Goal: Find specific page/section: Find specific page/section

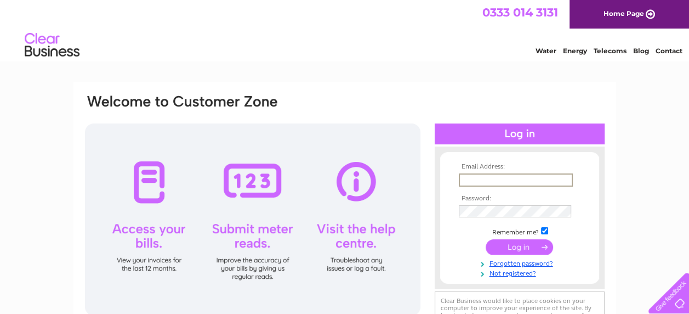
click at [495, 182] on input "text" at bounding box center [516, 179] width 114 height 13
type input "[EMAIL_ADDRESS][DOMAIN_NAME]"
click at [515, 244] on input "submit" at bounding box center [519, 245] width 67 height 15
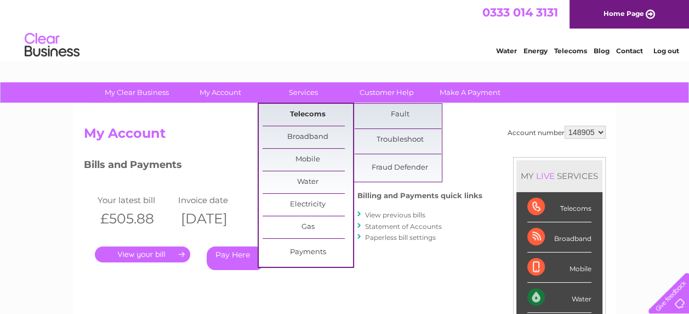
click at [298, 109] on link "Telecoms" at bounding box center [308, 115] width 91 height 22
